Goal: Task Accomplishment & Management: Manage account settings

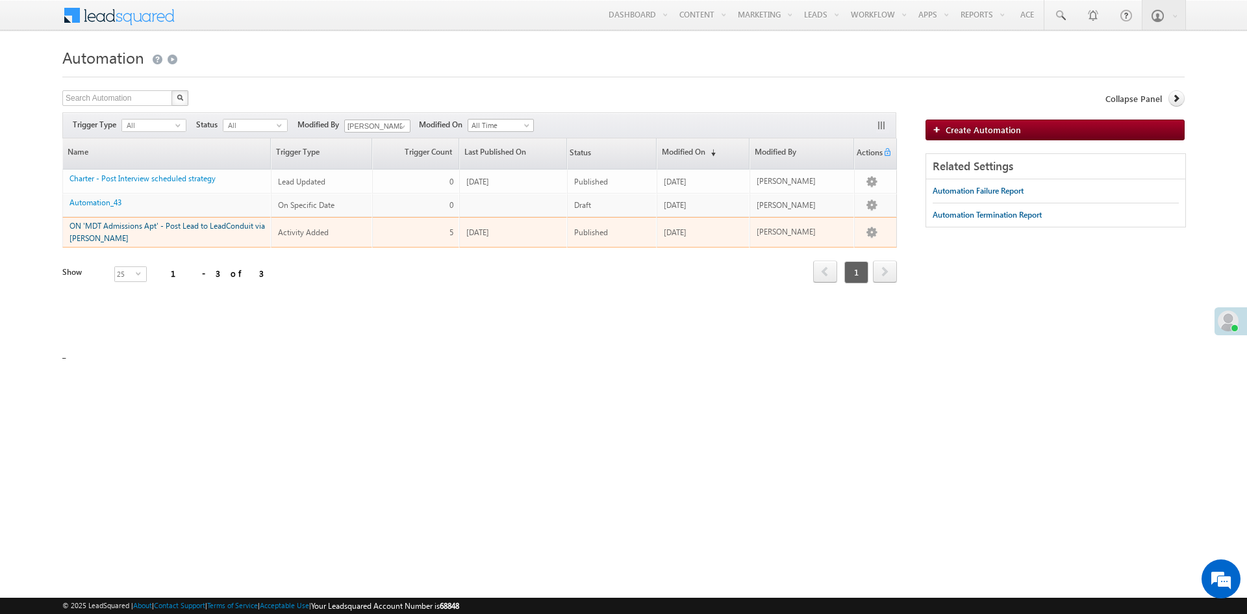
click at [183, 225] on link "ON 'MDT Admissions Apt' - Post Lead to LeadConduit via Lapp" at bounding box center [166, 232] width 195 height 22
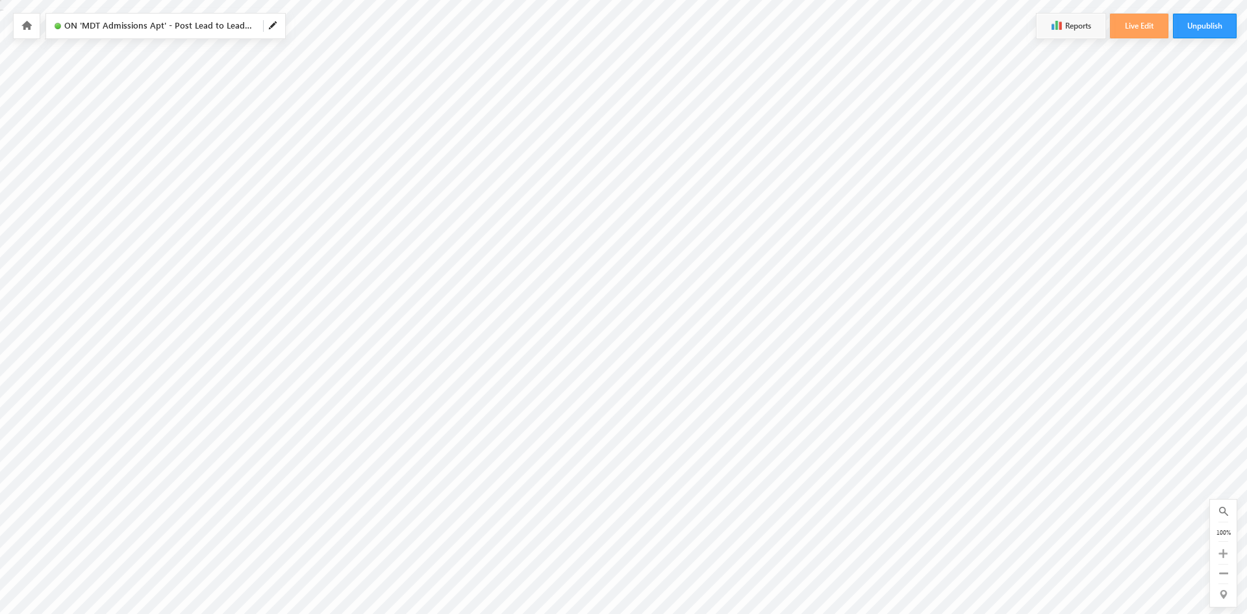
click at [26, 27] on icon at bounding box center [26, 25] width 10 height 9
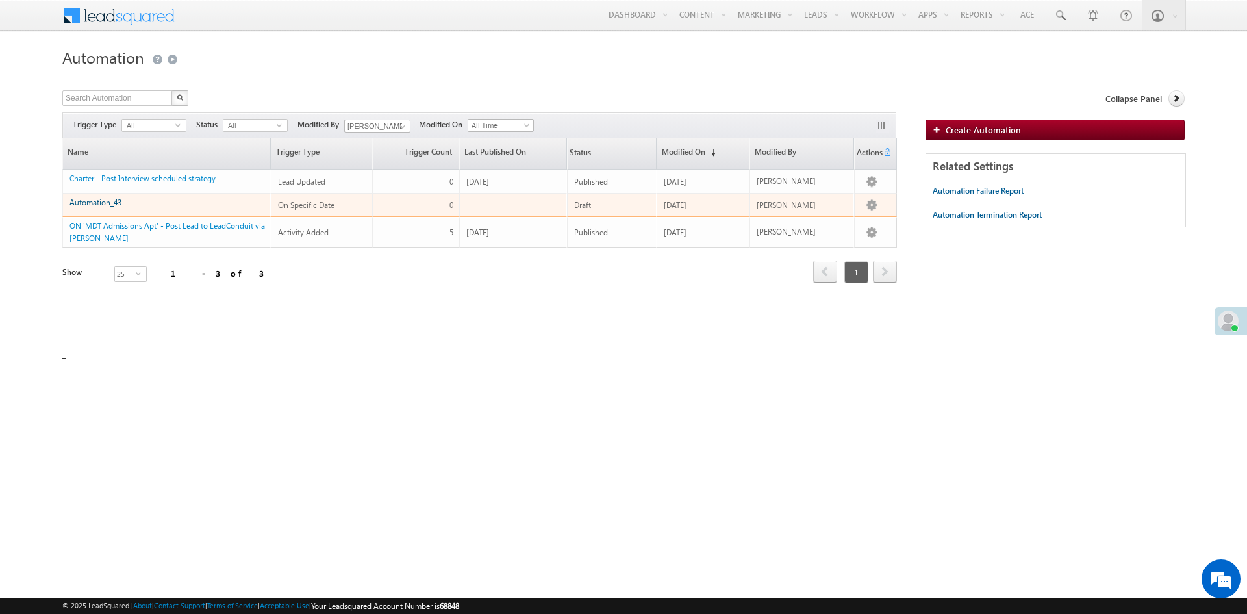
click at [104, 203] on link "Automation_43" at bounding box center [95, 202] width 52 height 10
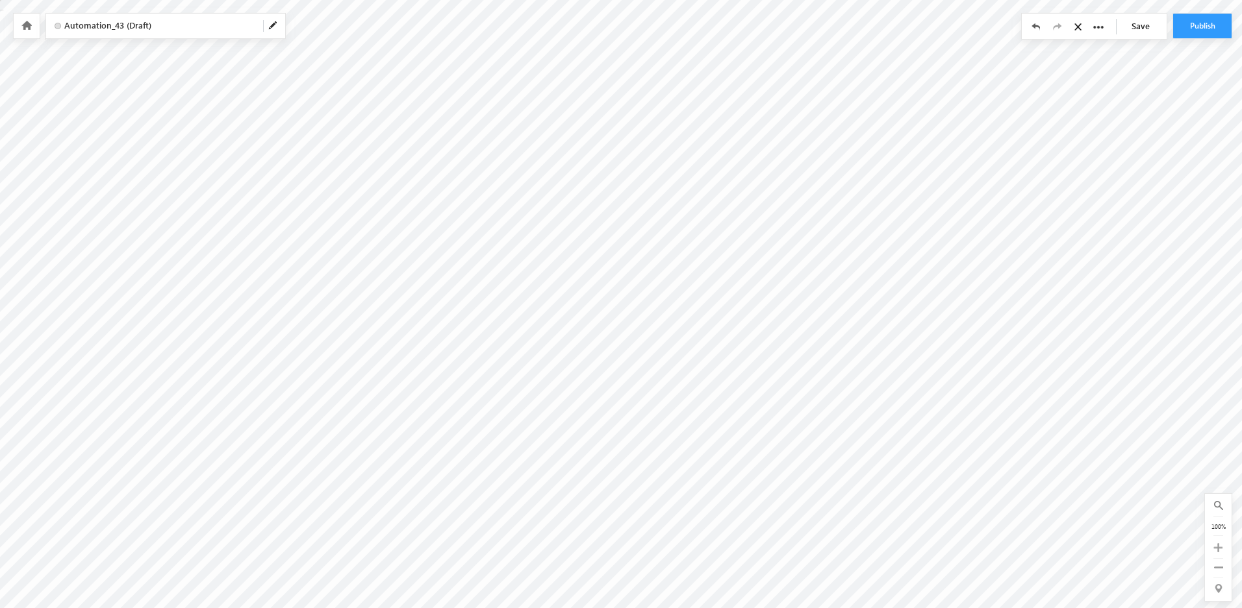
click at [1142, 24] on link "Save" at bounding box center [1143, 26] width 45 height 25
click at [1207, 28] on button "Publish" at bounding box center [1202, 26] width 58 height 25
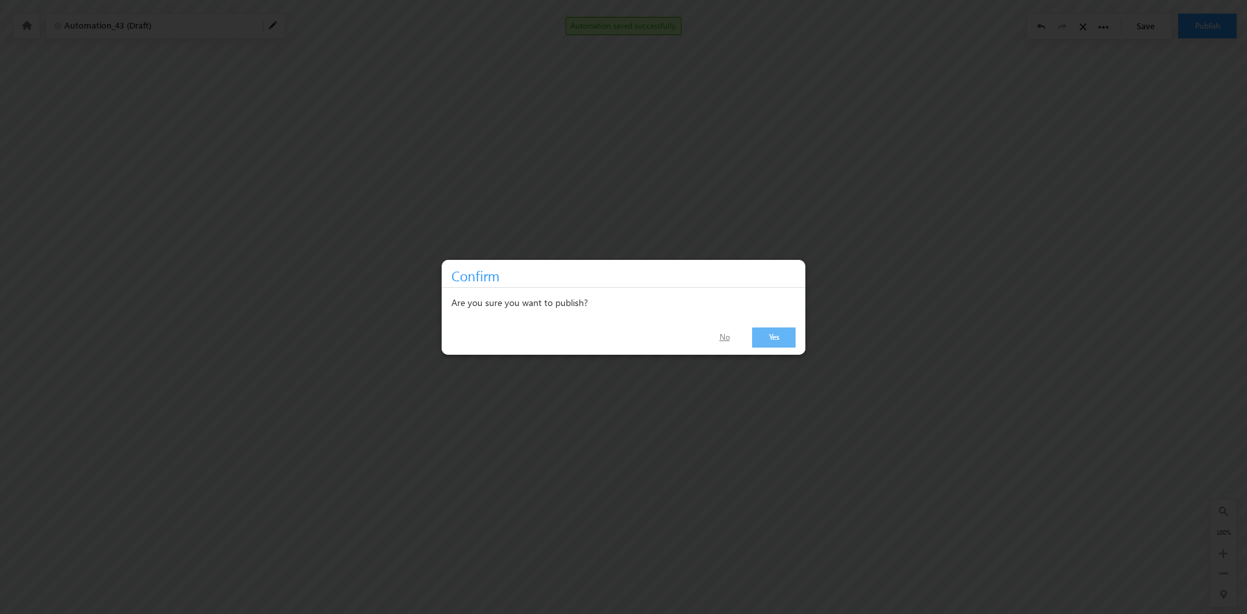
click at [725, 334] on link "No" at bounding box center [724, 337] width 42 height 19
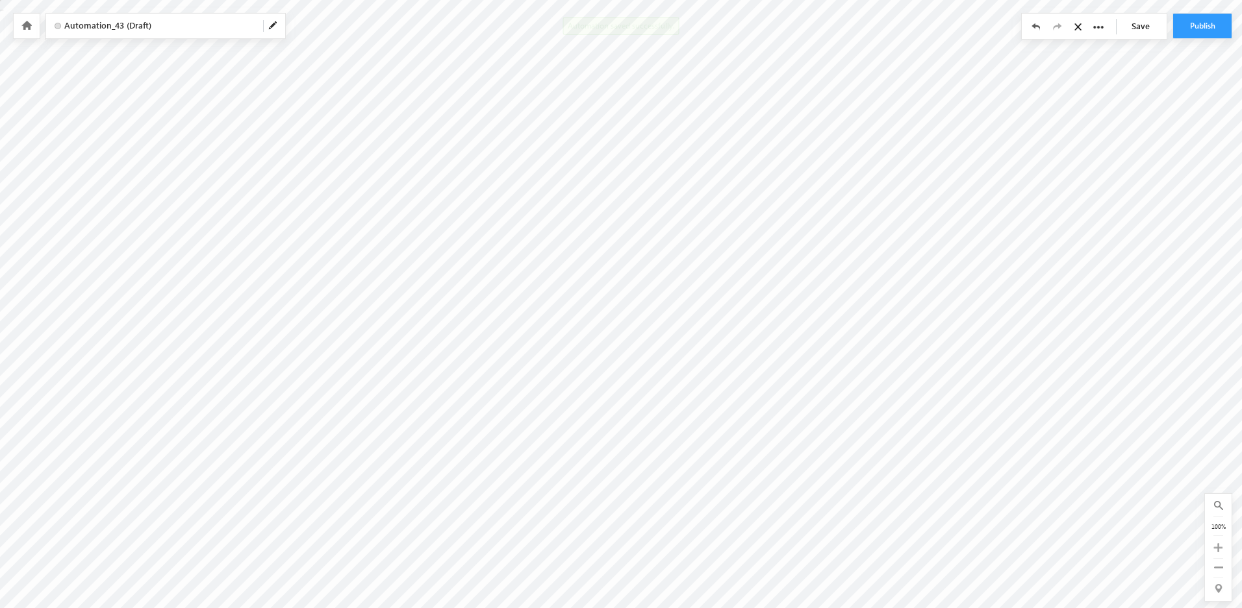
drag, startPoint x: 1146, startPoint y: 24, endPoint x: 1147, endPoint y: 31, distance: 7.3
click at [1146, 24] on link "Save" at bounding box center [1143, 26] width 45 height 25
click at [1205, 25] on button "Publish" at bounding box center [1202, 26] width 58 height 25
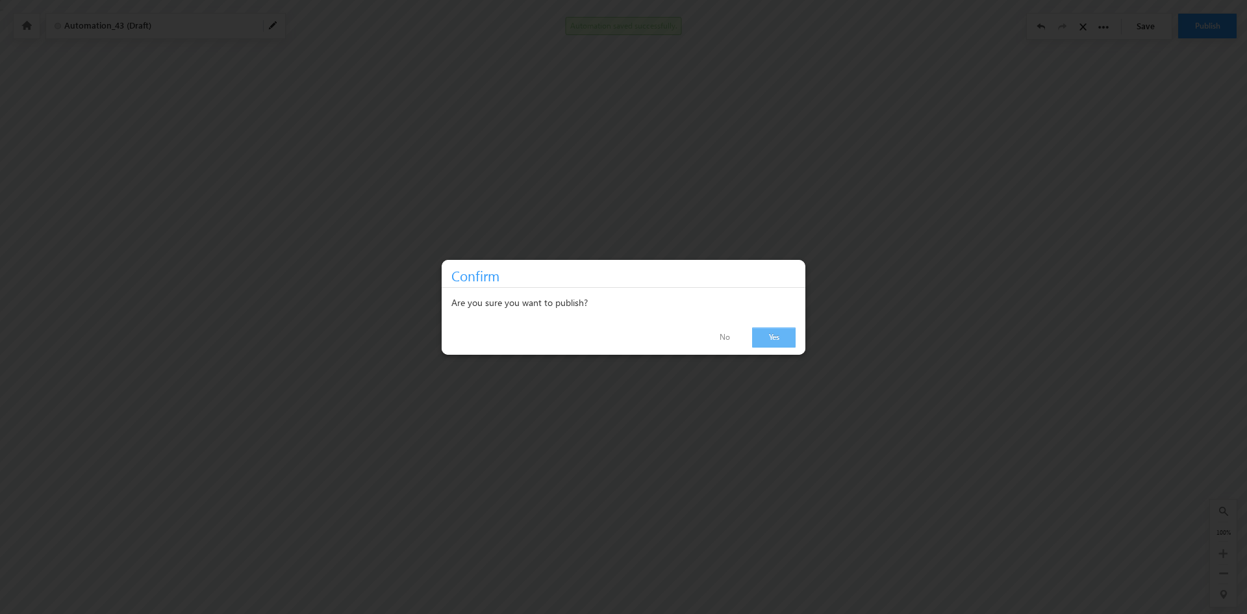
click at [771, 342] on link "Yes" at bounding box center [774, 337] width 44 height 20
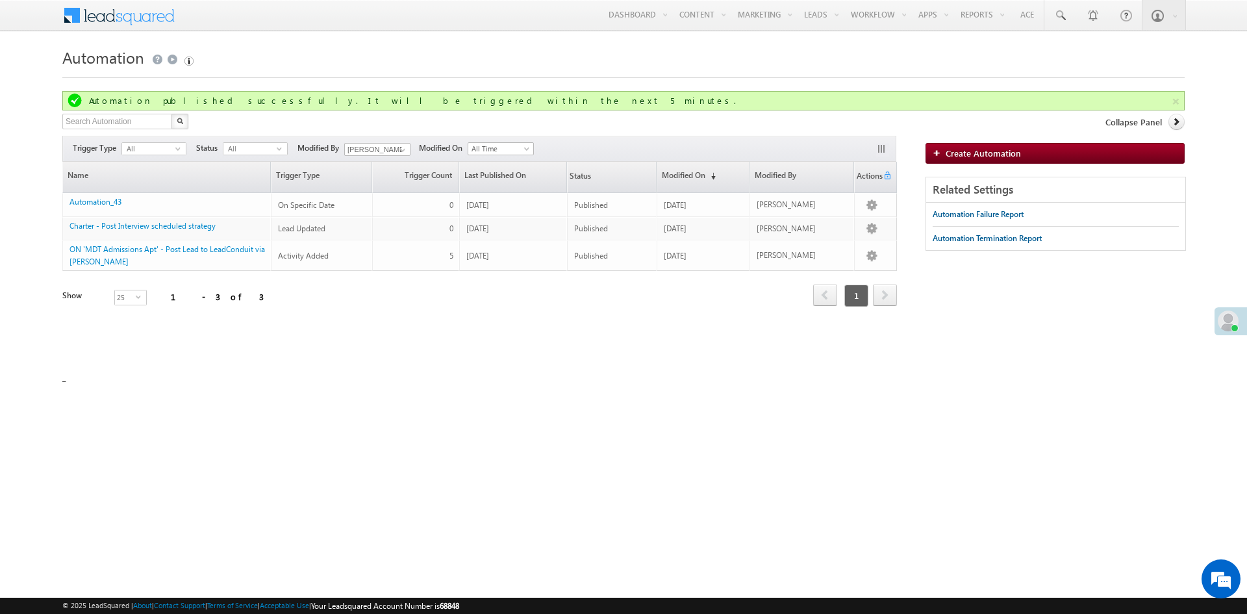
click at [403, 414] on html "Menu Sukhbir Kalsi sukhb ir@md tmark eting .com" at bounding box center [623, 208] width 1247 height 416
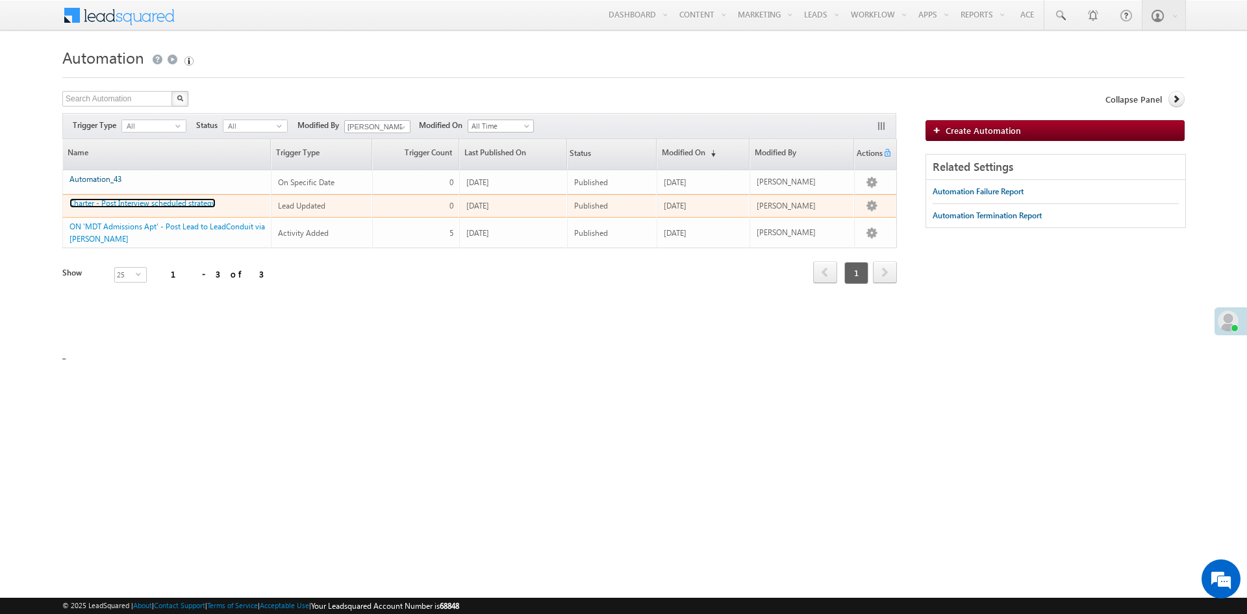
click at [90, 204] on link "Charter - Post Interview scheduled strategy" at bounding box center [142, 203] width 146 height 10
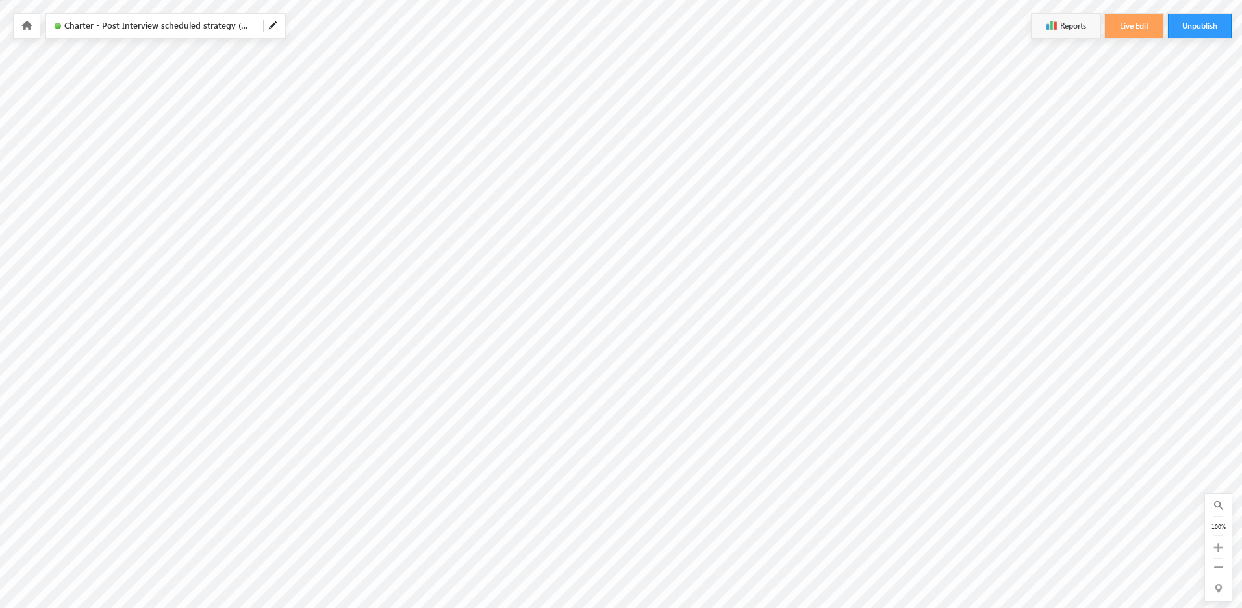
click at [27, 26] on icon at bounding box center [26, 25] width 10 height 9
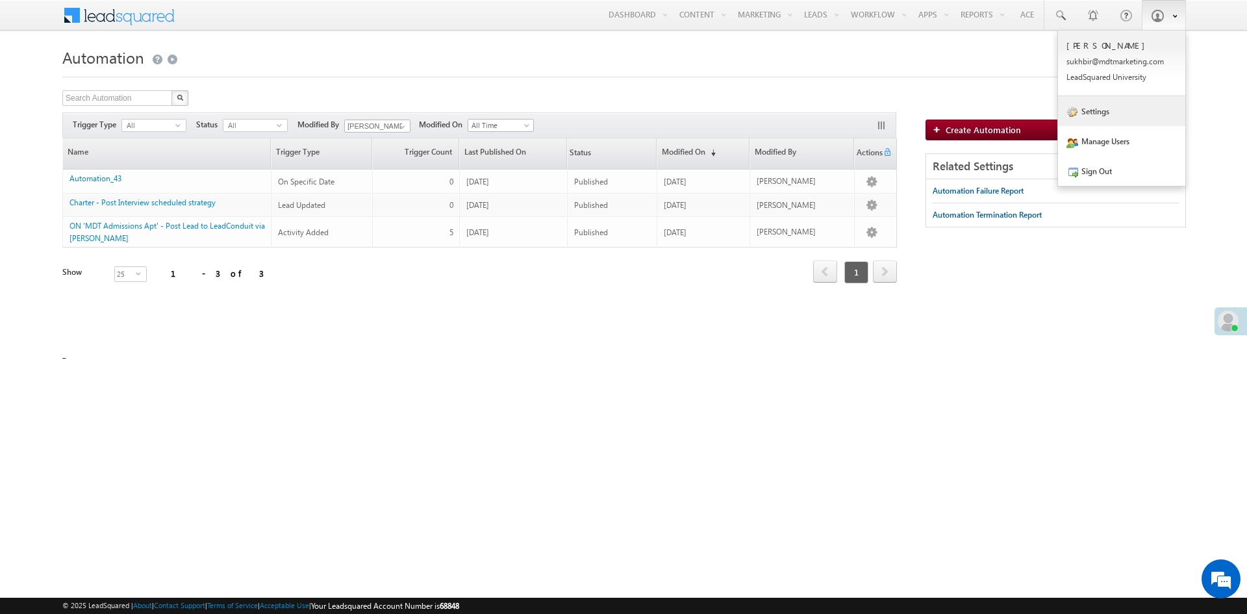
click at [1093, 116] on link "Settings" at bounding box center [1121, 111] width 127 height 30
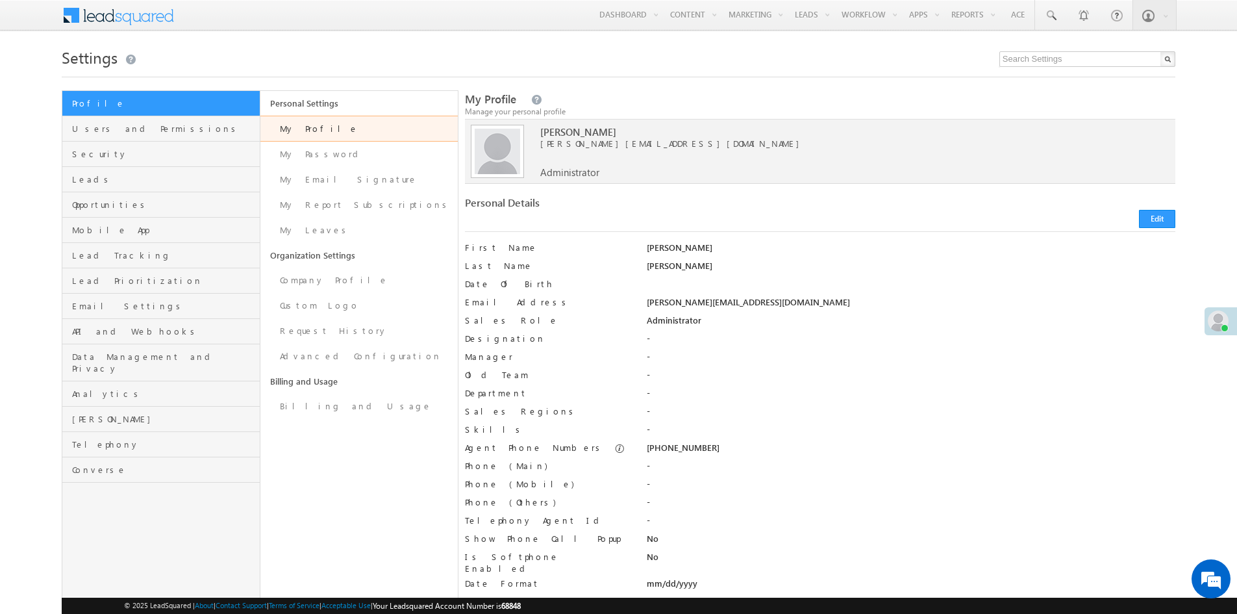
click at [303, 133] on link "My Profile" at bounding box center [358, 129] width 197 height 26
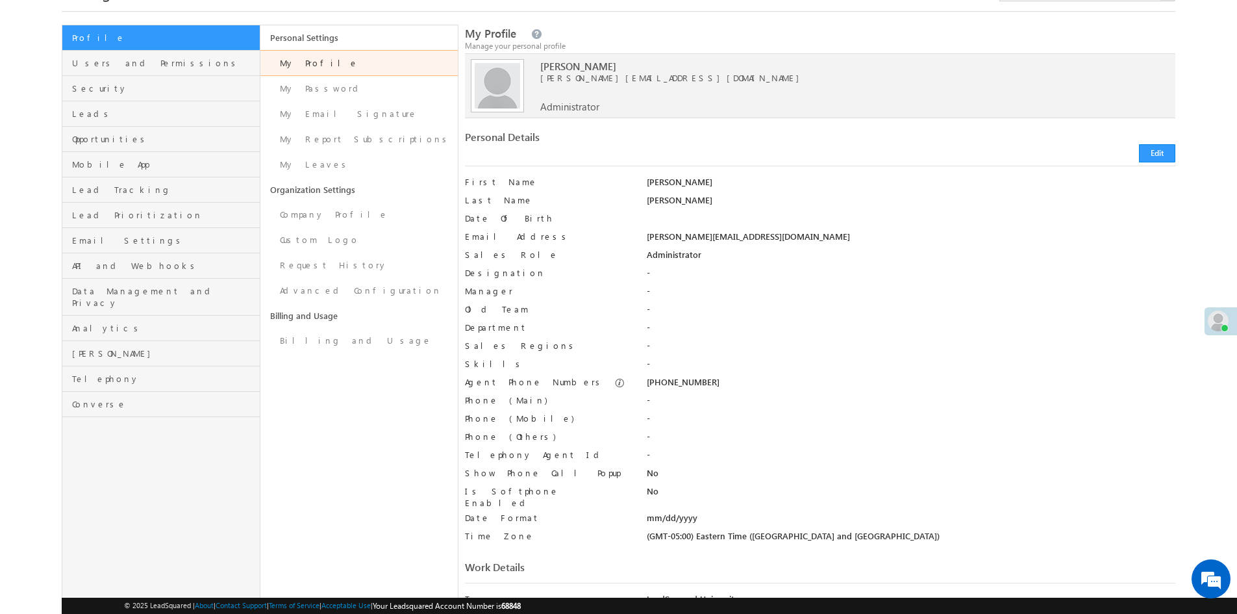
scroll to position [195, 0]
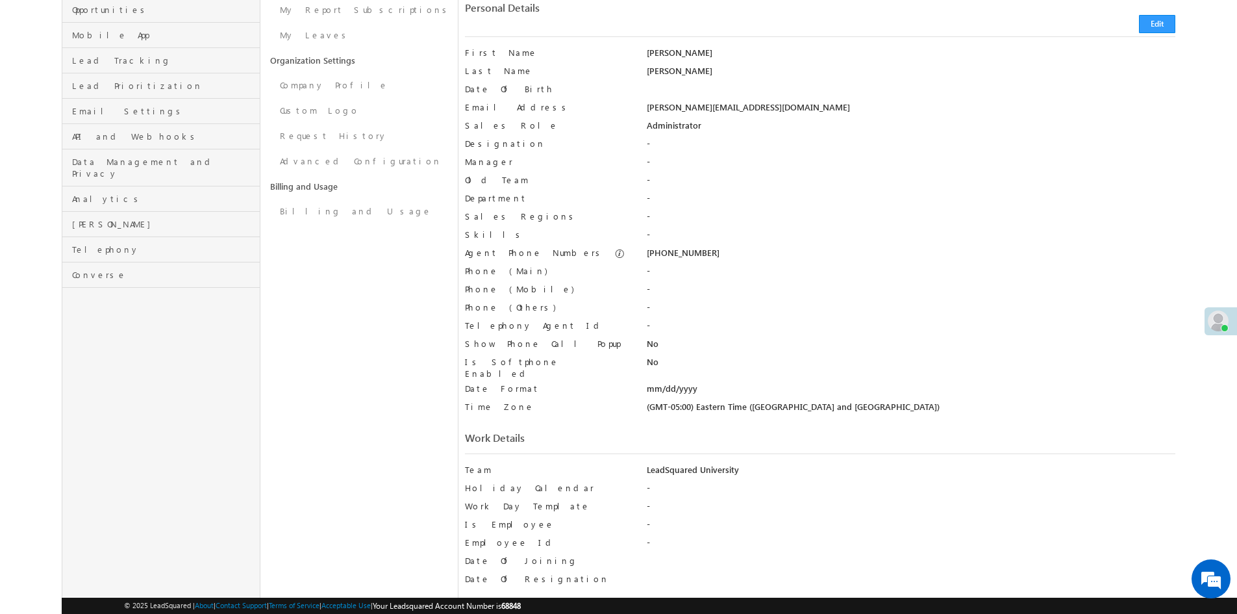
drag, startPoint x: 647, startPoint y: 399, endPoint x: 851, endPoint y: 397, distance: 203.3
click at [851, 401] on div "(GMT-05:00) Eastern Time (US and Canada)" at bounding box center [911, 410] width 528 height 18
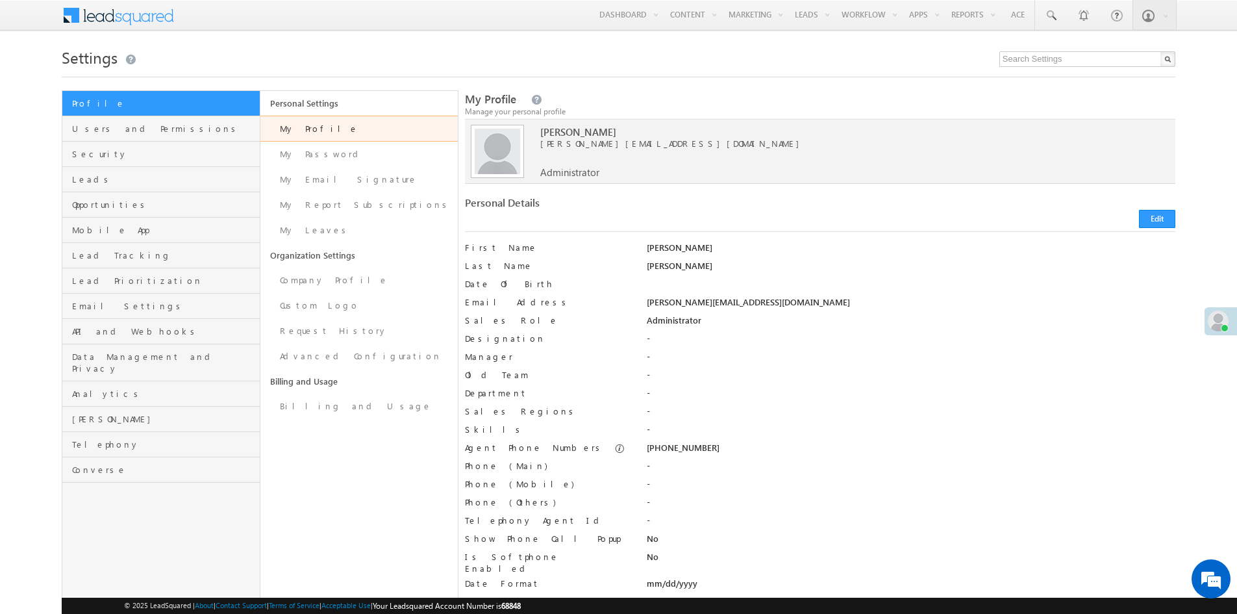
scroll to position [0, 0]
click at [298, 132] on link "My Profile" at bounding box center [358, 129] width 197 height 26
click at [304, 151] on link "My Password" at bounding box center [358, 154] width 197 height 25
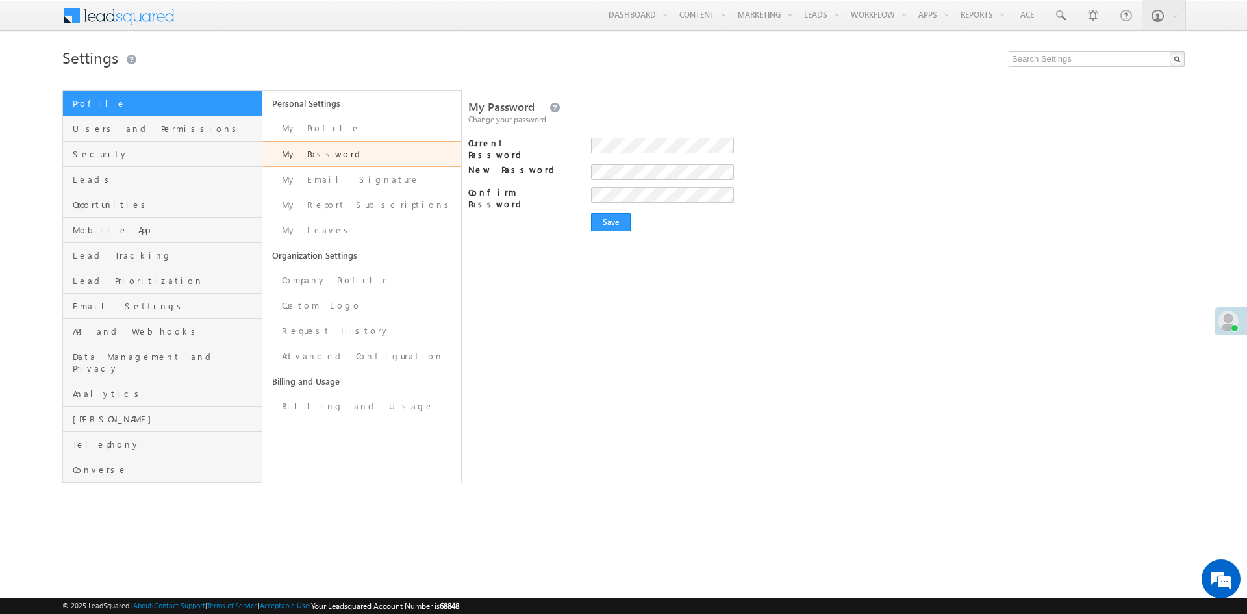
click at [543, 368] on div "My Password Change your password Current Password New Password Your password mu…" at bounding box center [826, 286] width 716 height 393
click at [308, 358] on link "Advanced Configuration" at bounding box center [361, 355] width 199 height 25
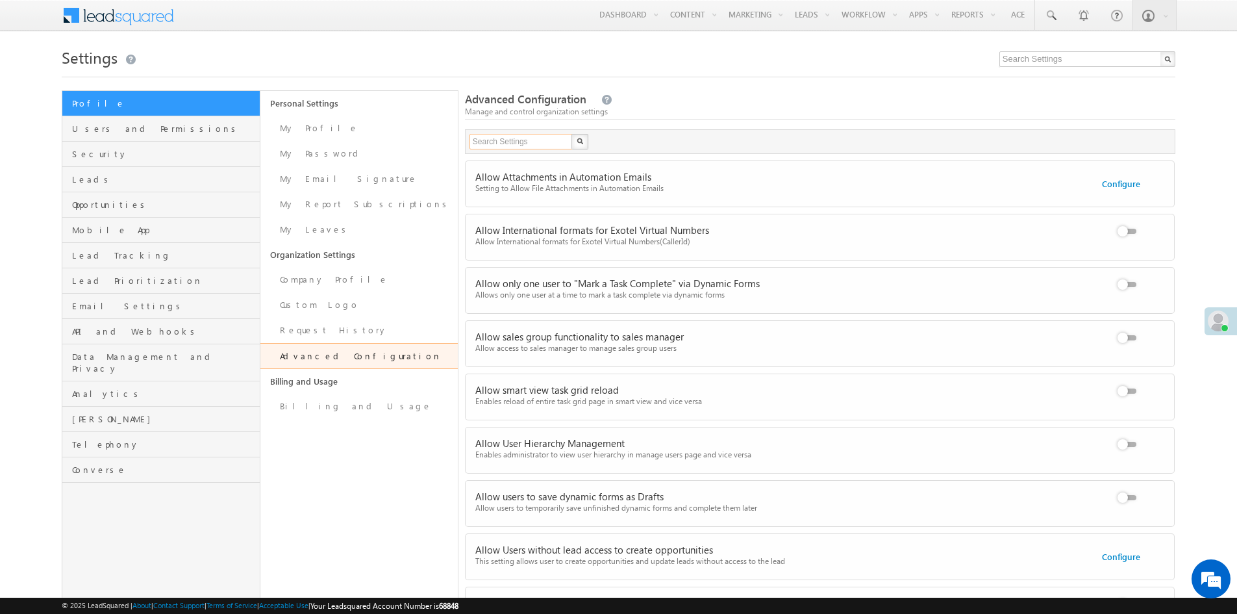
click at [533, 143] on input "text" at bounding box center [521, 142] width 104 height 16
type input "mfa"
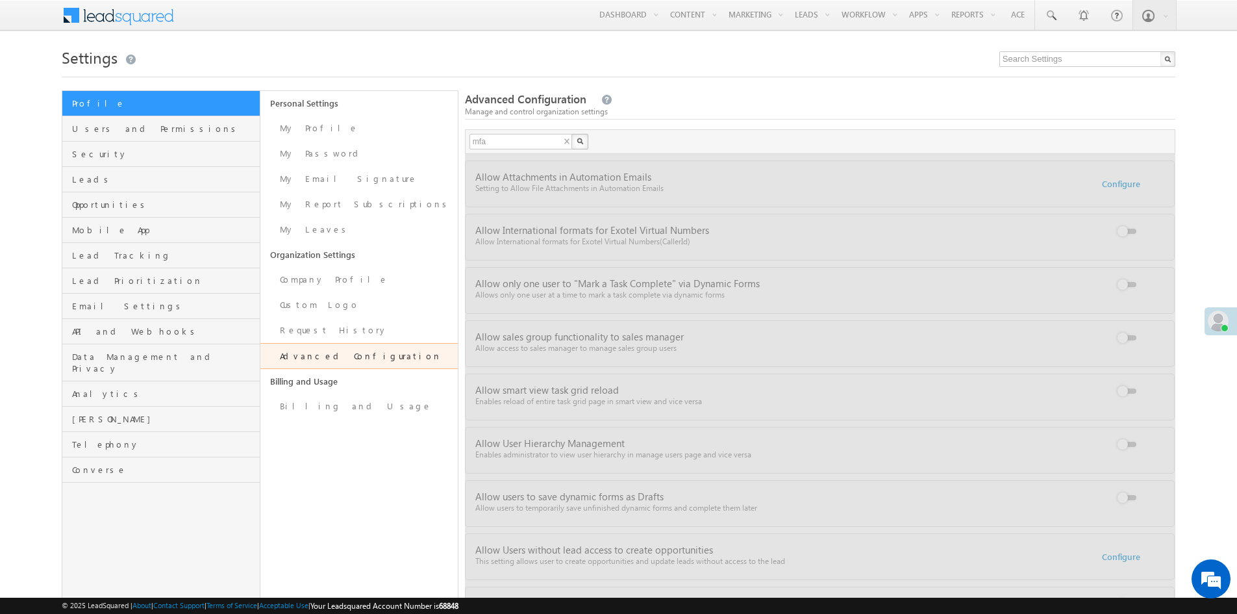
click at [579, 139] on img "button" at bounding box center [580, 141] width 6 height 6
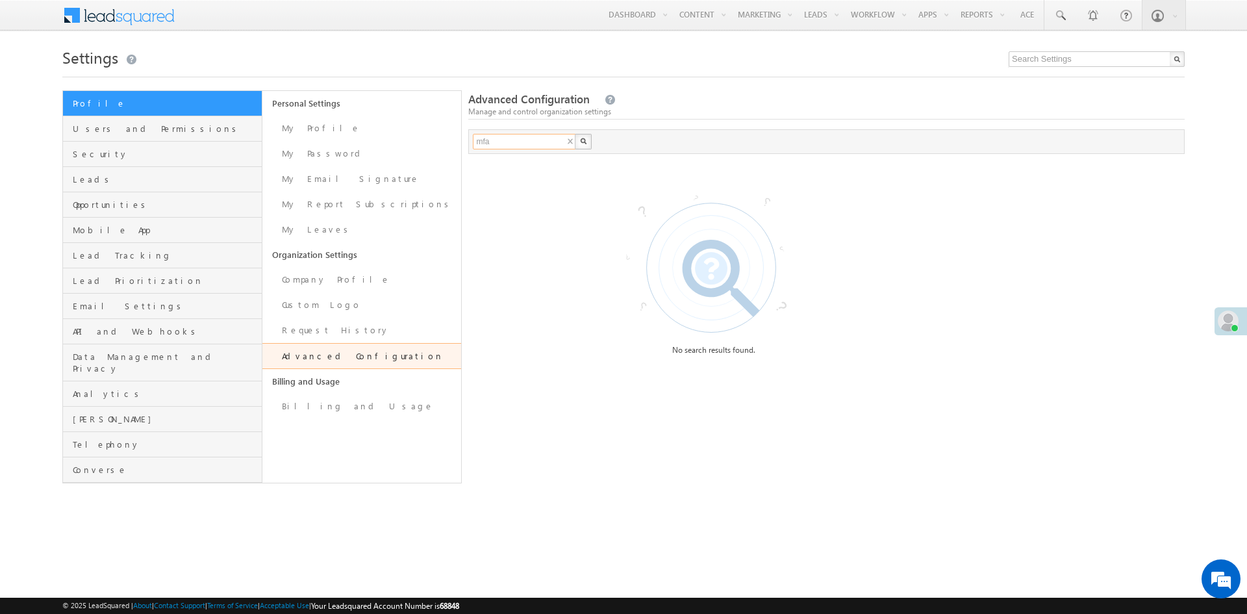
click at [515, 145] on input "mfa" at bounding box center [525, 142] width 104 height 16
click at [90, 158] on span "Security" at bounding box center [166, 154] width 186 height 12
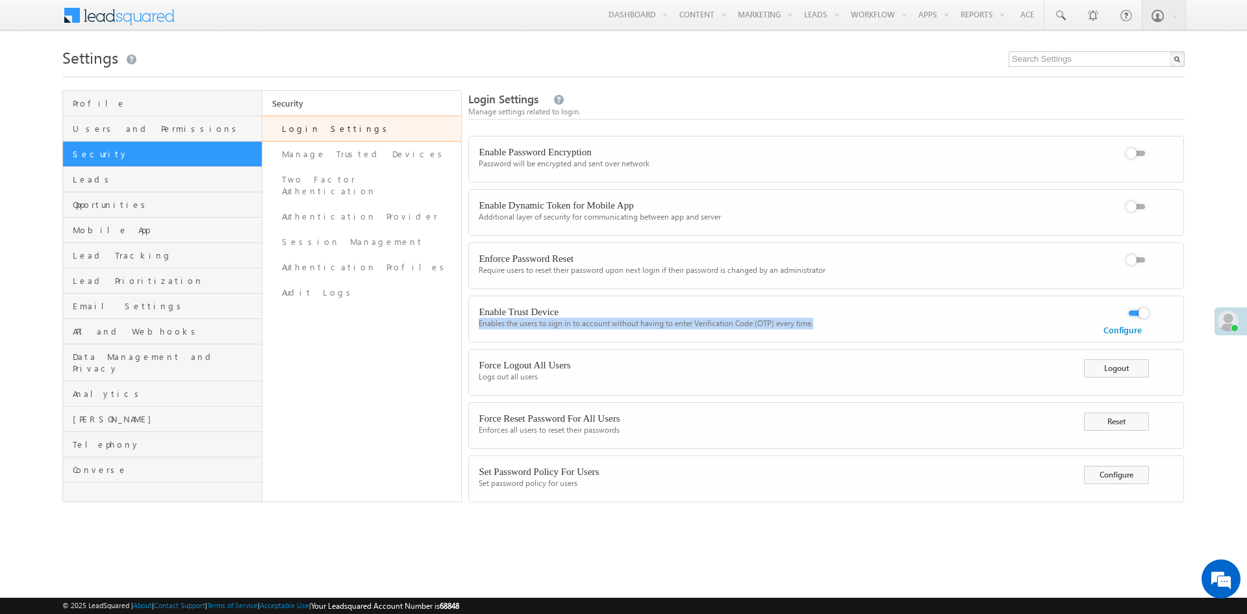
drag, startPoint x: 479, startPoint y: 327, endPoint x: 817, endPoint y: 329, distance: 337.7
click at [817, 329] on div "Enables the users to sign in to account without having to enter Verification Co…" at bounding box center [775, 324] width 592 height 12
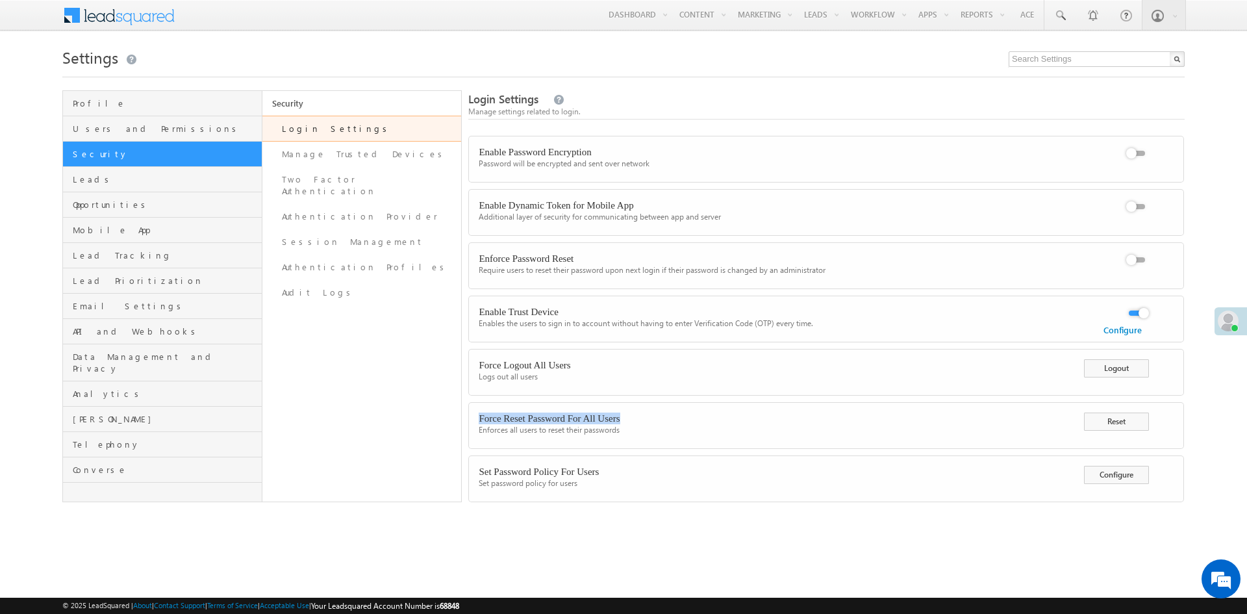
drag, startPoint x: 480, startPoint y: 417, endPoint x: 635, endPoint y: 417, distance: 155.2
click at [635, 417] on div "Force Reset Password For All Users" at bounding box center [775, 418] width 592 height 12
drag, startPoint x: 599, startPoint y: 431, endPoint x: 479, endPoint y: 433, distance: 120.2
click at [479, 433] on div "Enforces all users to reset their passwords" at bounding box center [775, 430] width 592 height 12
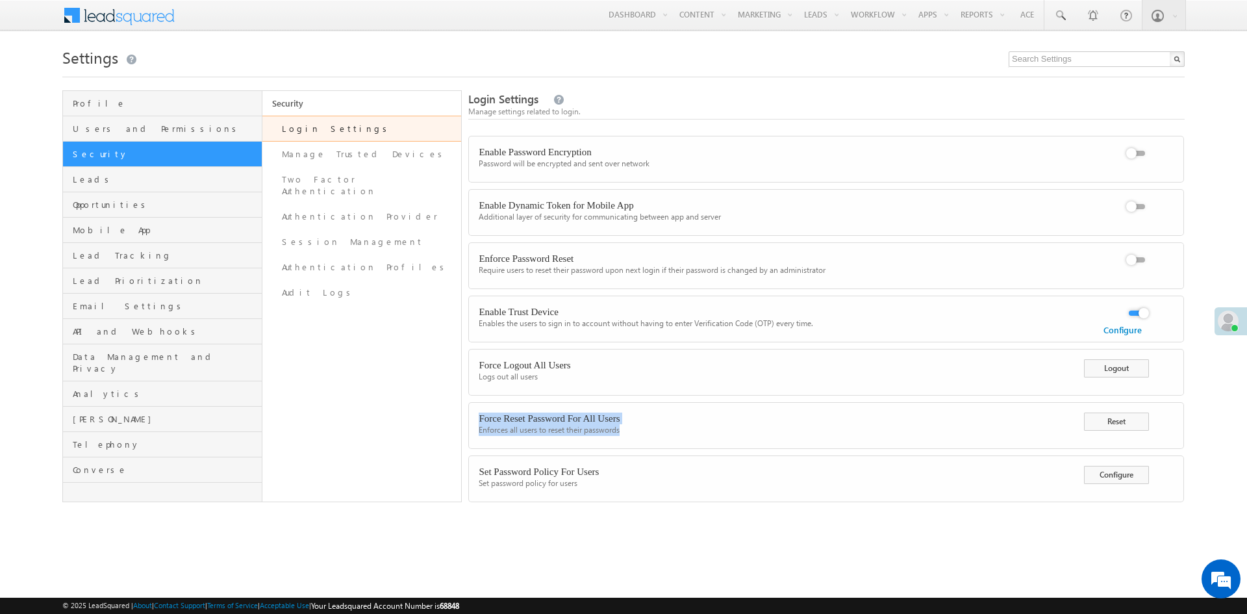
drag, startPoint x: 646, startPoint y: 430, endPoint x: 469, endPoint y: 415, distance: 177.9
click at [469, 415] on div "Force Reset Password For All Users Enforces all users to reset their passwords …" at bounding box center [835, 424] width 733 height 43
drag, startPoint x: 475, startPoint y: 471, endPoint x: 612, endPoint y: 481, distance: 137.4
click at [612, 481] on div "Set Password Policy For Users Set password policy for users Configure" at bounding box center [835, 477] width 733 height 43
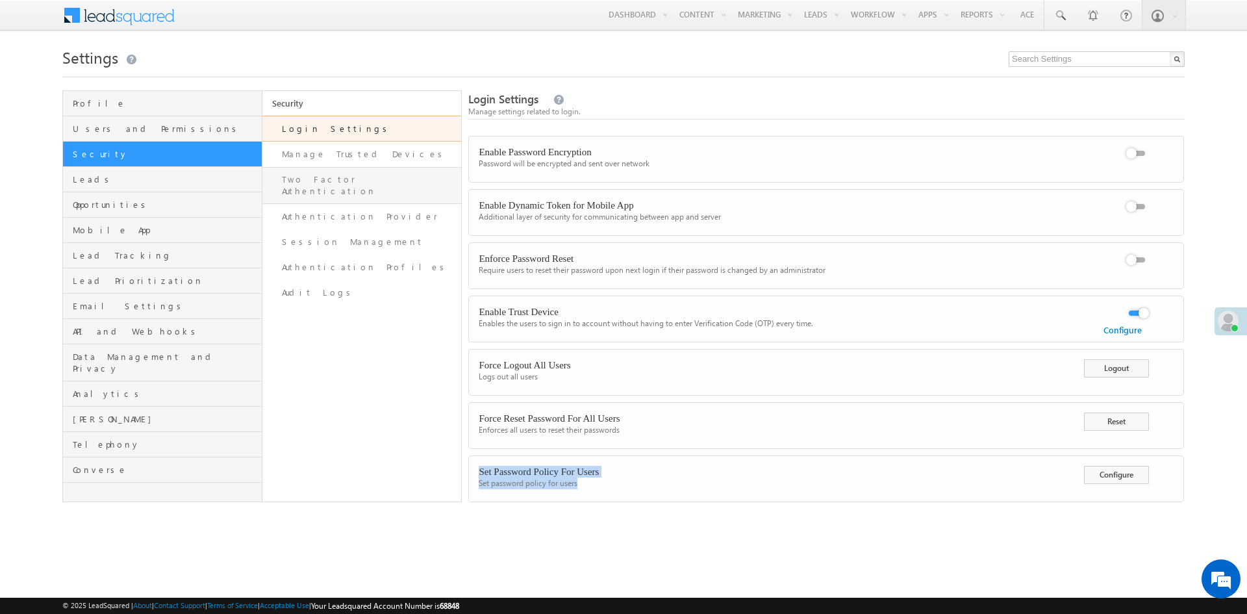
click at [321, 179] on link "Two Factor Authentication" at bounding box center [361, 185] width 199 height 37
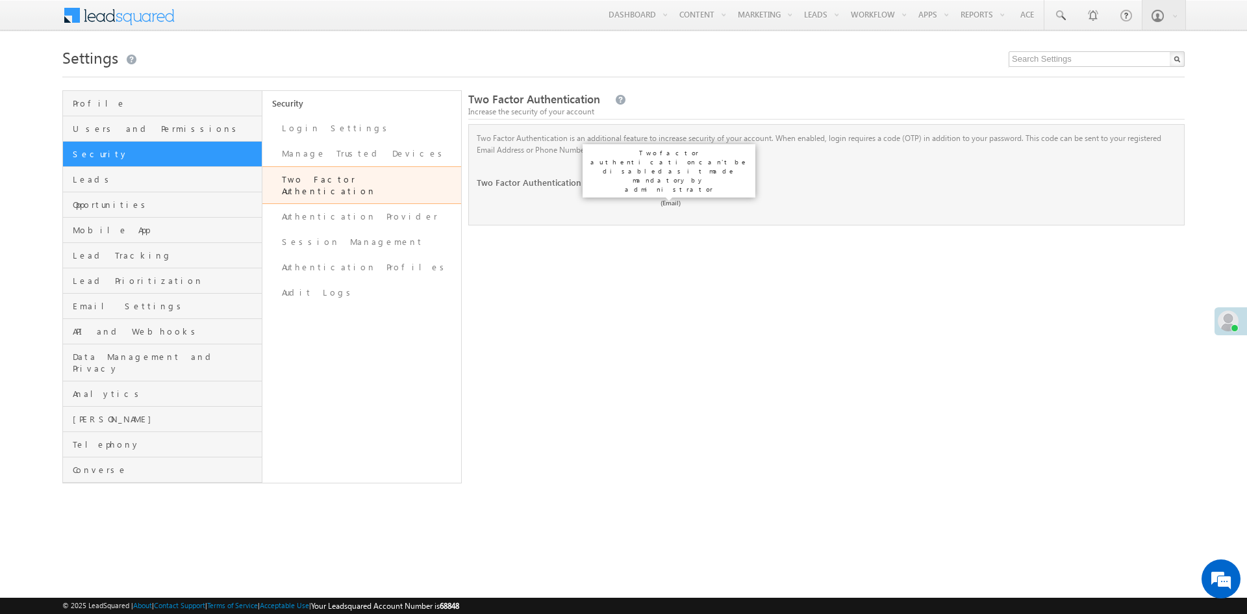
click at [664, 177] on label at bounding box center [669, 177] width 26 height 0
click at [666, 177] on label at bounding box center [669, 177] width 26 height 0
click at [733, 184] on link "Change" at bounding box center [730, 183] width 29 height 10
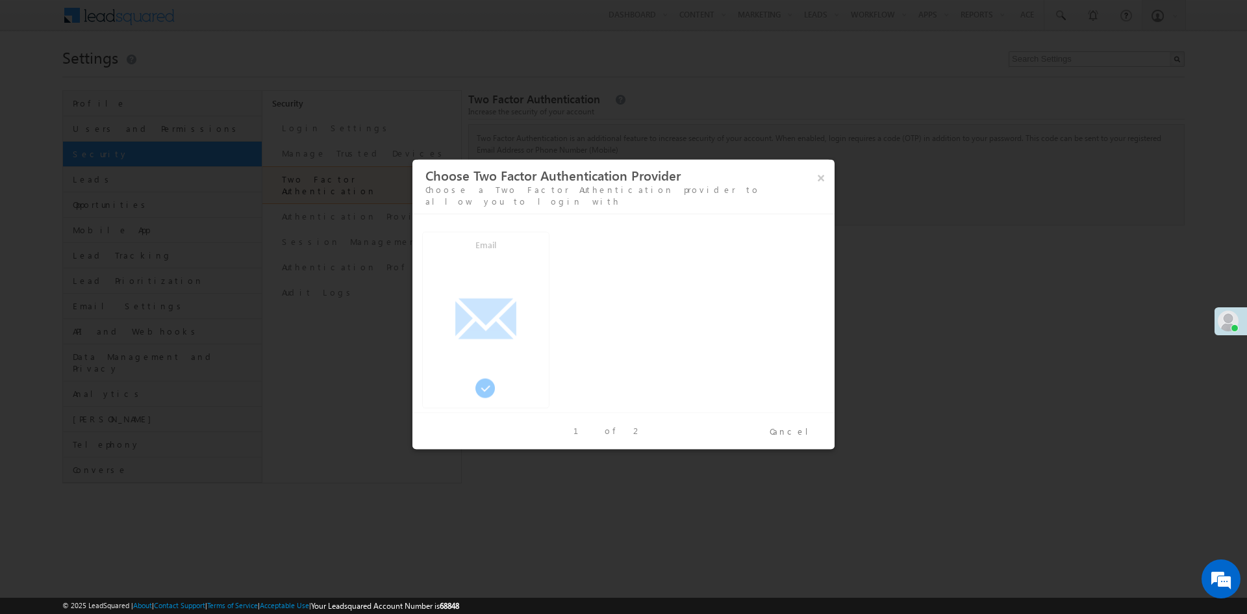
click at [486, 382] on span at bounding box center [484, 387] width 19 height 19
click at [488, 239] on div "Email" at bounding box center [486, 247] width 126 height 31
drag, startPoint x: 427, startPoint y: 194, endPoint x: 721, endPoint y: 197, distance: 293.5
click at [701, 197] on div "× Choose Two Factor Authentication Provider Choose a Two Factor Authentication …" at bounding box center [623, 186] width 422 height 54
click at [601, 431] on span "1 of 2" at bounding box center [607, 429] width 69 height 11
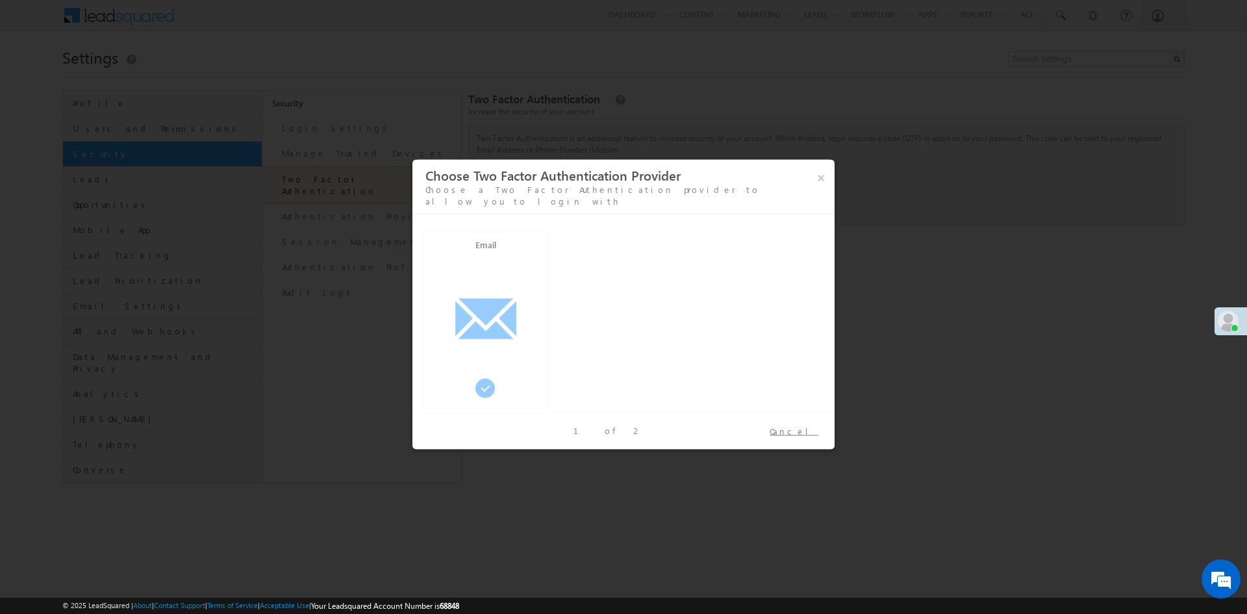
click at [811, 431] on button "Cancel" at bounding box center [794, 430] width 68 height 19
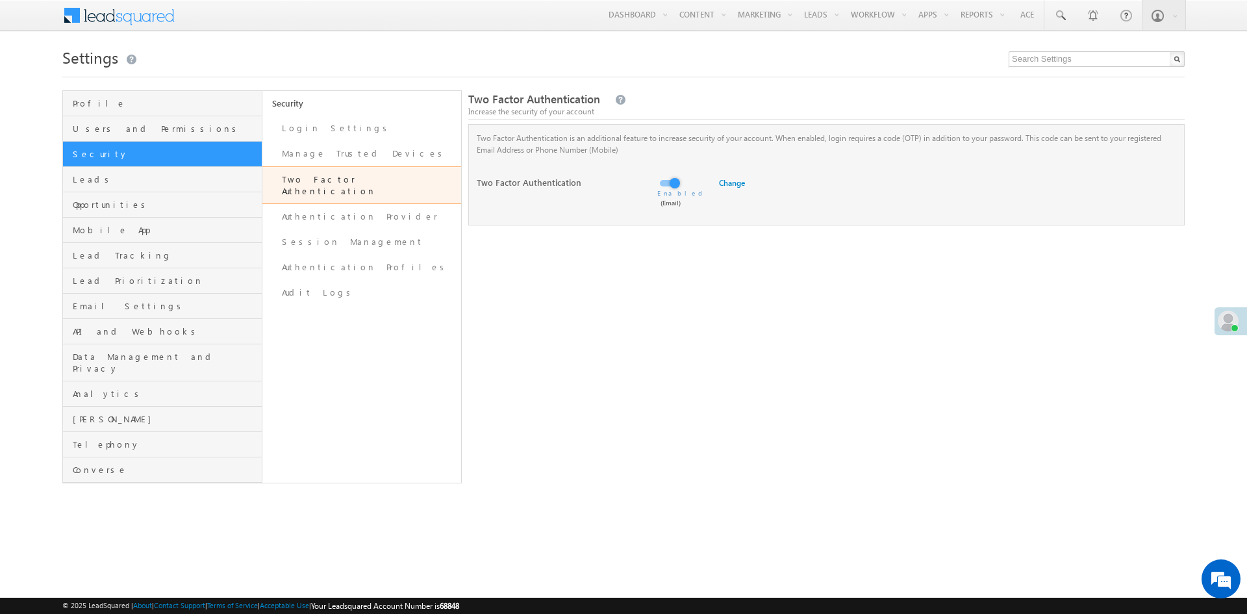
click at [660, 194] on span at bounding box center [658, 193] width 3 height 12
click at [666, 203] on div "(Email)" at bounding box center [670, 206] width 161 height 18
click at [661, 177] on label at bounding box center [669, 177] width 26 height 0
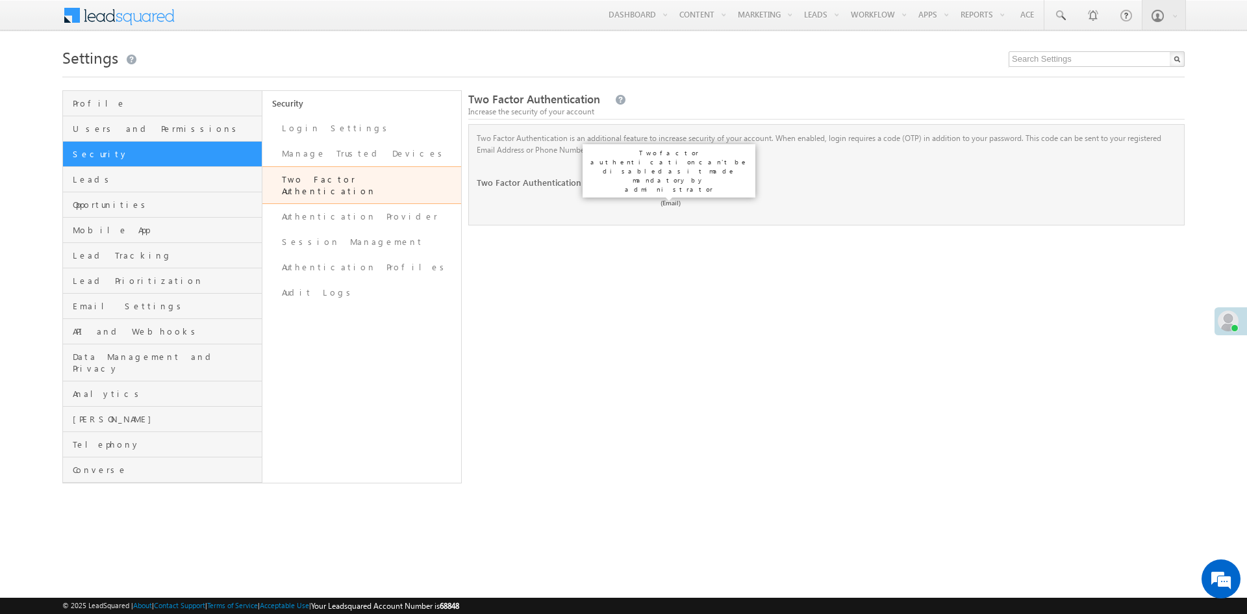
click at [661, 177] on label at bounding box center [669, 177] width 26 height 0
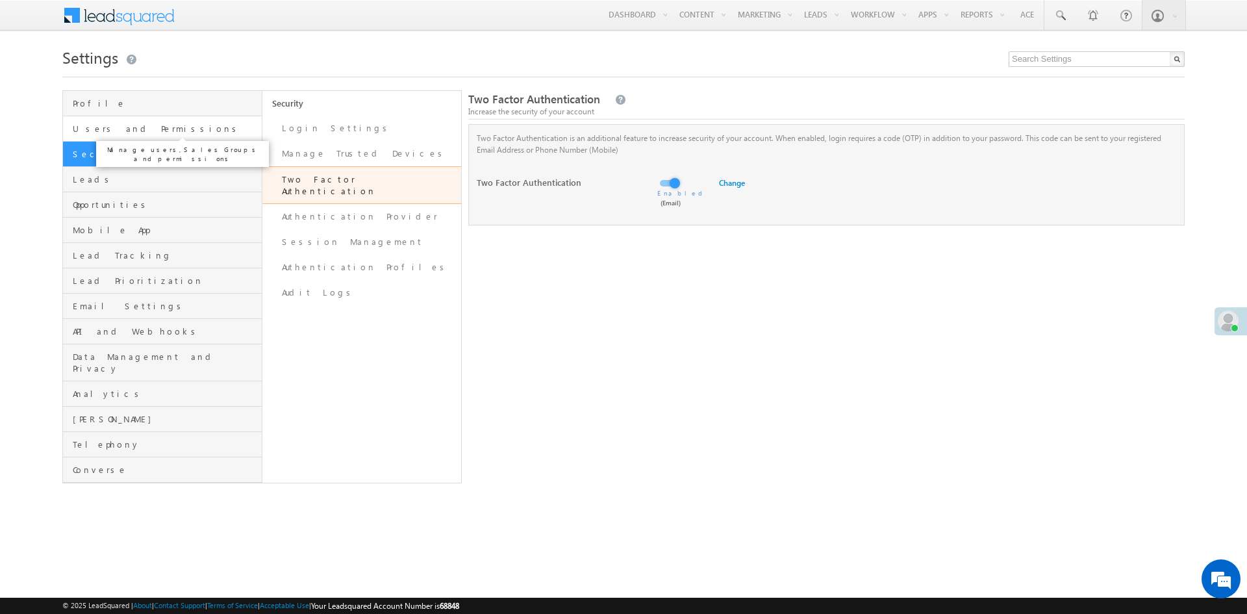
click at [100, 131] on span "Users and Permissions" at bounding box center [166, 129] width 186 height 12
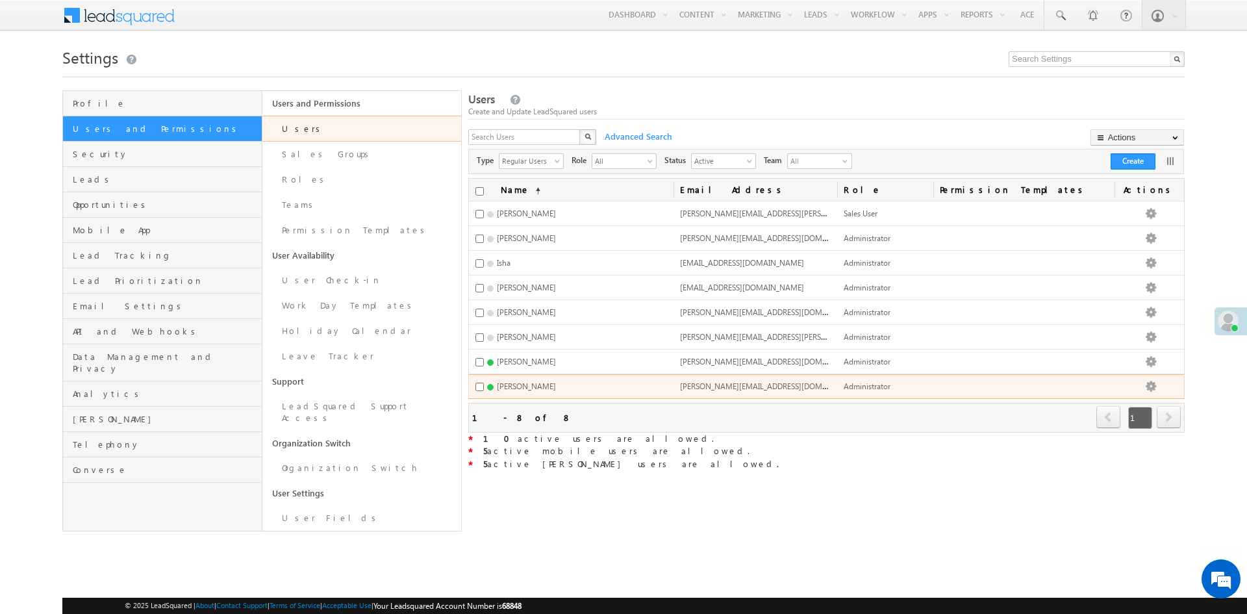
drag, startPoint x: 688, startPoint y: 384, endPoint x: 821, endPoint y: 380, distance: 133.2
click at [821, 380] on td "[PERSON_NAME][EMAIL_ADDRESS][DOMAIN_NAME]" at bounding box center [755, 386] width 164 height 25
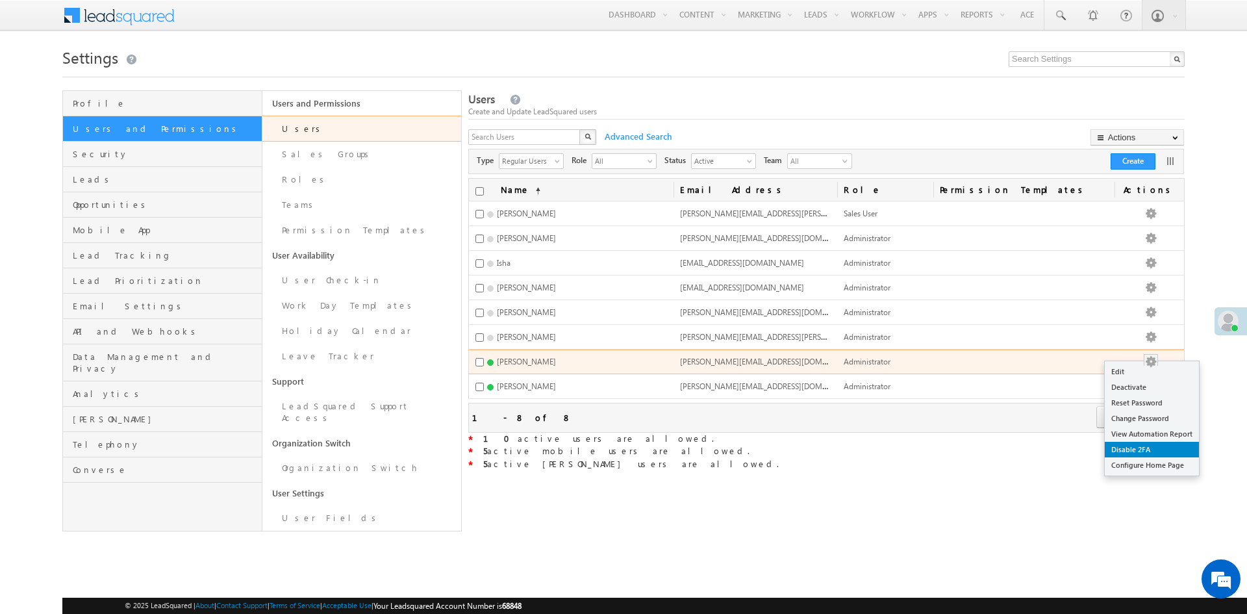
click at [1139, 451] on link "Disable 2FA" at bounding box center [1152, 450] width 94 height 16
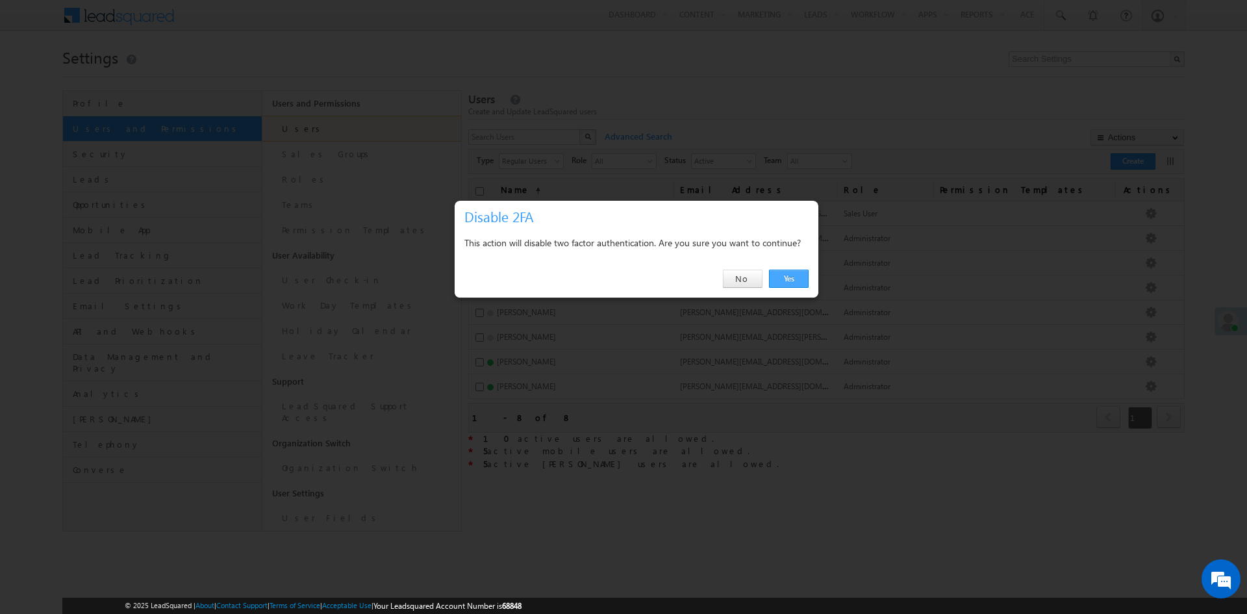
click at [799, 282] on link "Yes" at bounding box center [789, 278] width 40 height 18
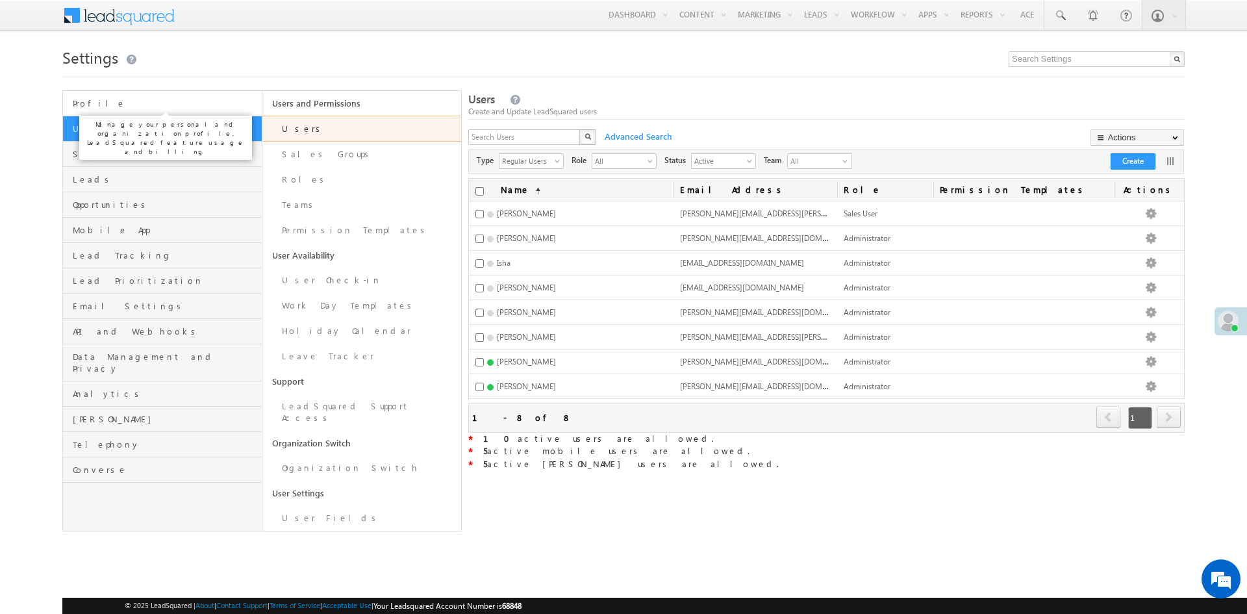
click at [101, 103] on span "Profile" at bounding box center [166, 103] width 186 height 12
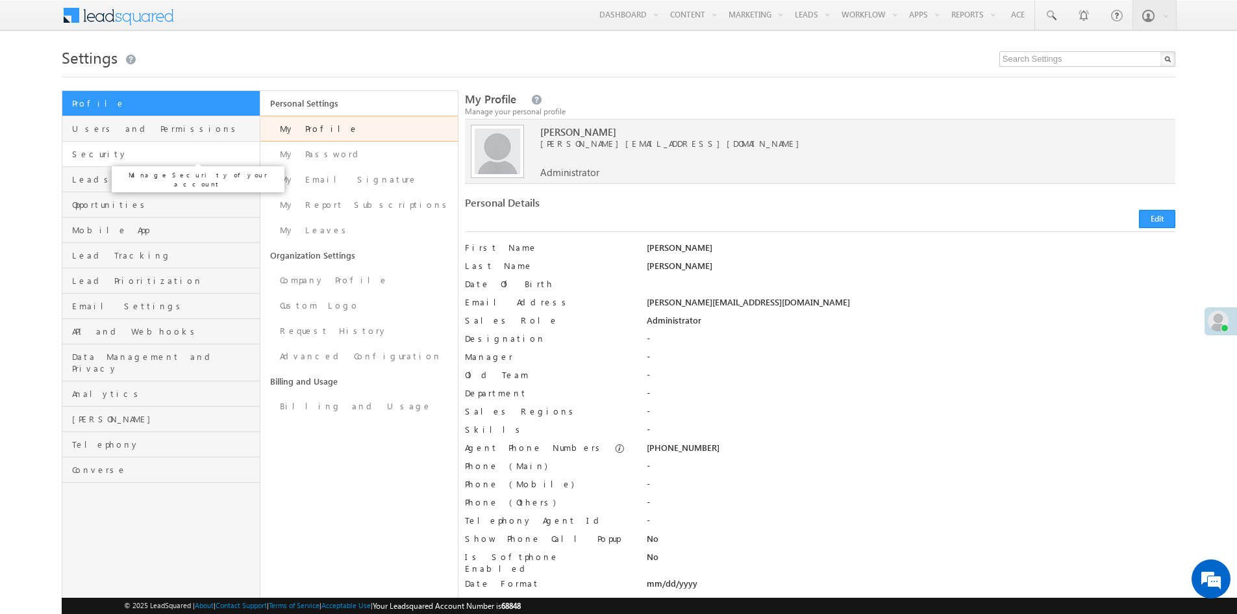
click at [105, 158] on span "Security" at bounding box center [164, 154] width 184 height 12
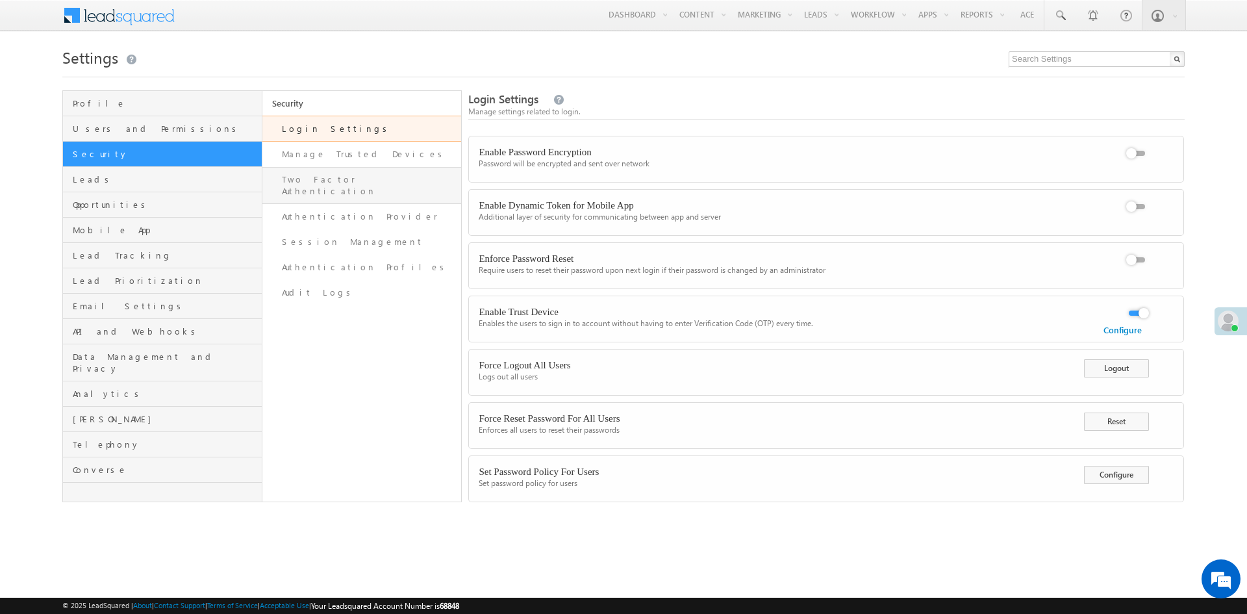
click at [323, 180] on link "Two Factor Authentication" at bounding box center [361, 185] width 199 height 37
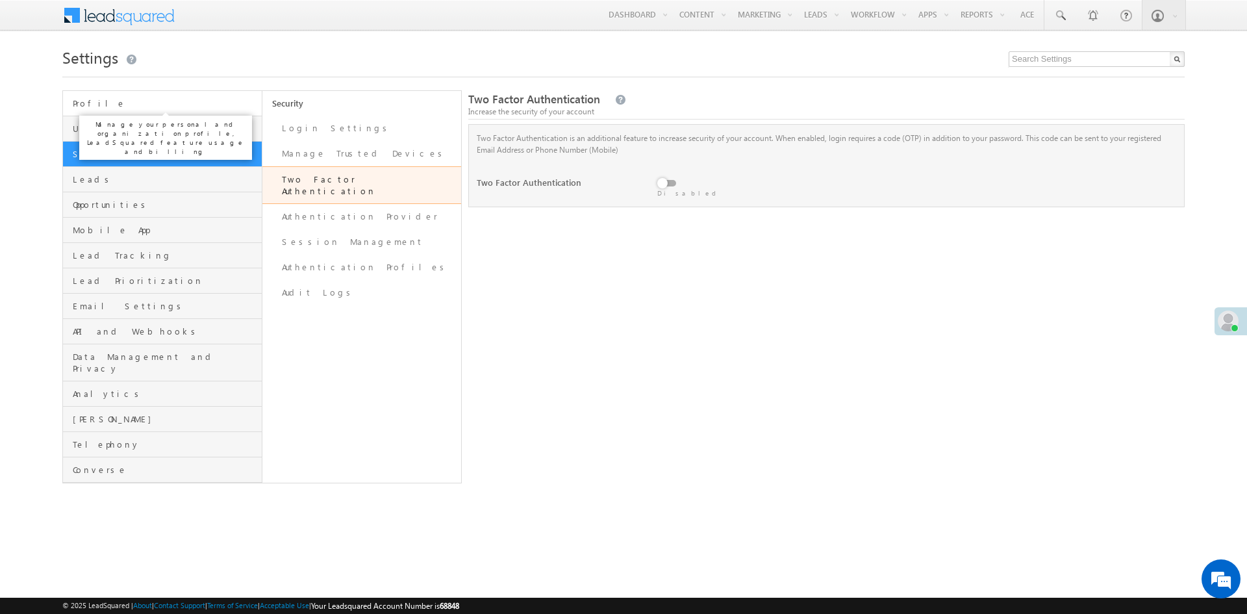
click at [88, 101] on span "Profile" at bounding box center [166, 103] width 186 height 12
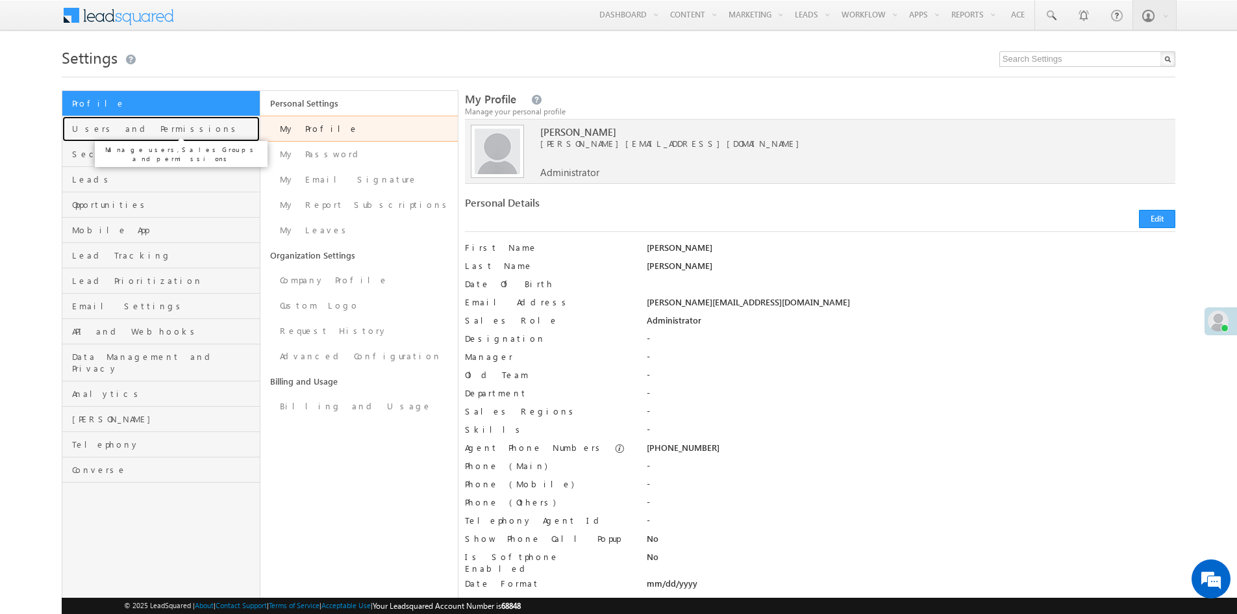
click at [97, 133] on span "Users and Permissions" at bounding box center [164, 129] width 184 height 12
